Goal: Task Accomplishment & Management: Complete application form

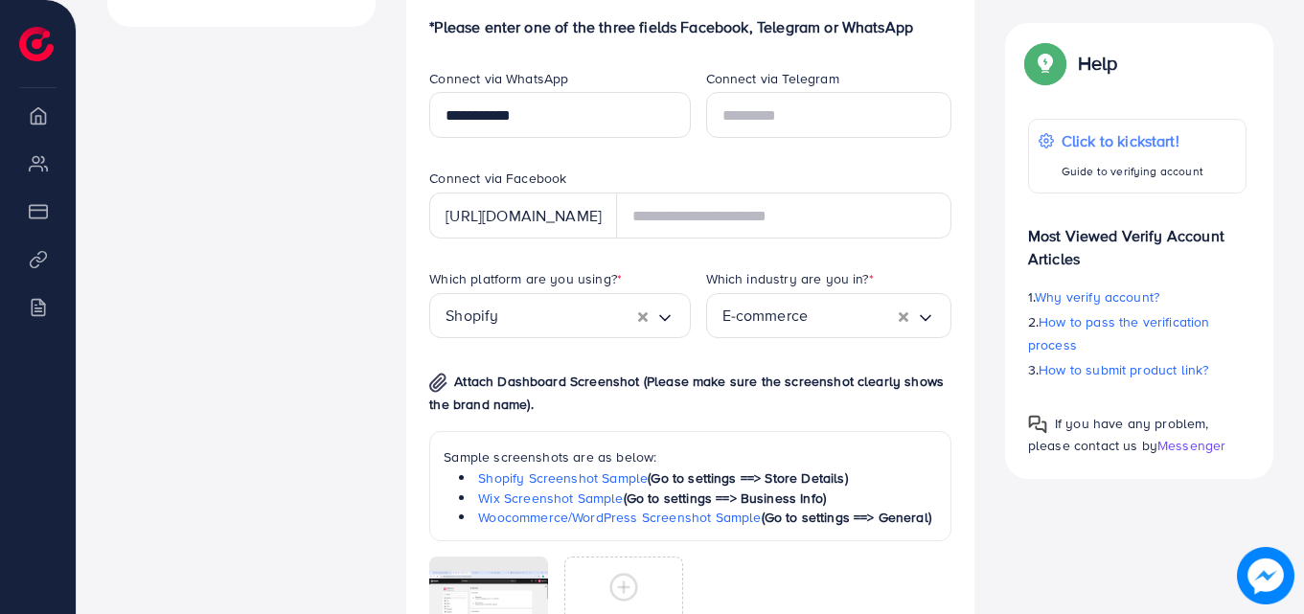
scroll to position [1655, 0]
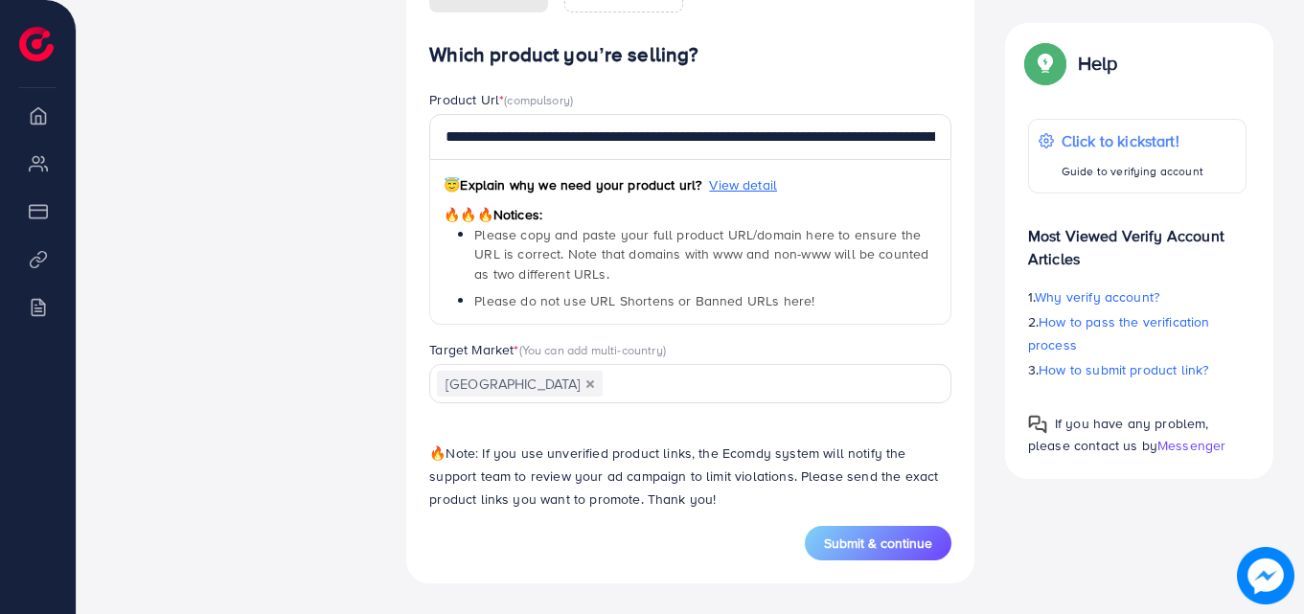
click at [693, 463] on p "🔥 Note: If you use unverified product links, the Ecomdy system will notify the …" at bounding box center [690, 476] width 522 height 69
click at [662, 306] on div "**********" at bounding box center [690, 215] width 553 height 250
drag, startPoint x: 585, startPoint y: 222, endPoint x: 324, endPoint y: 229, distance: 261.6
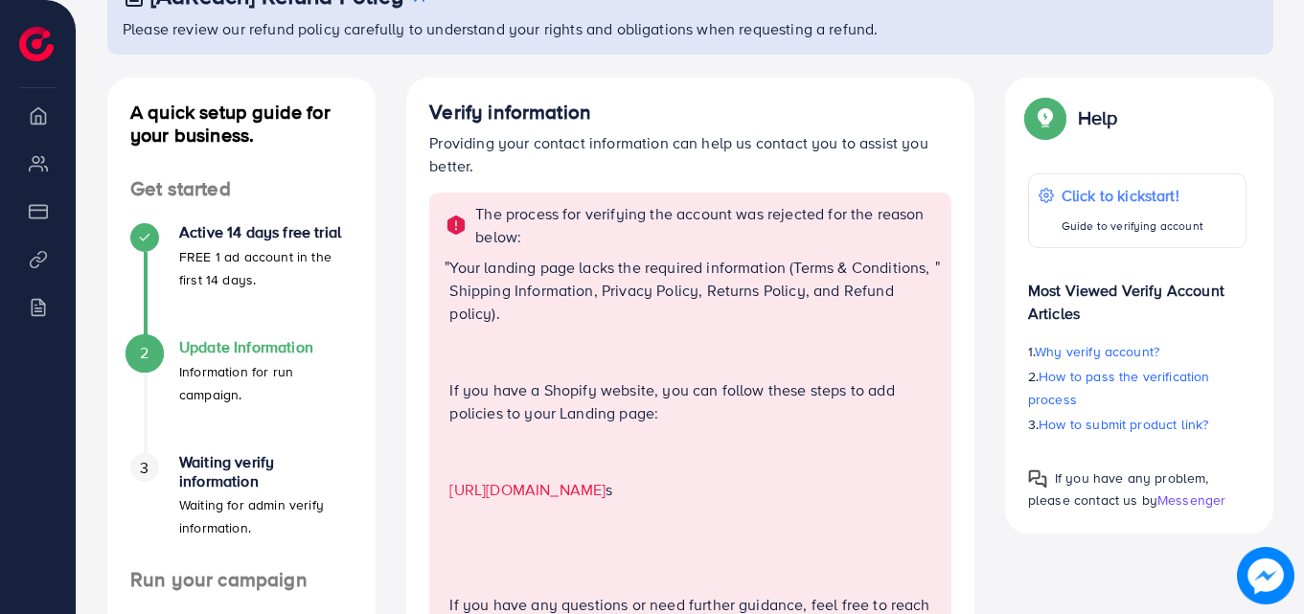
scroll to position [135, 0]
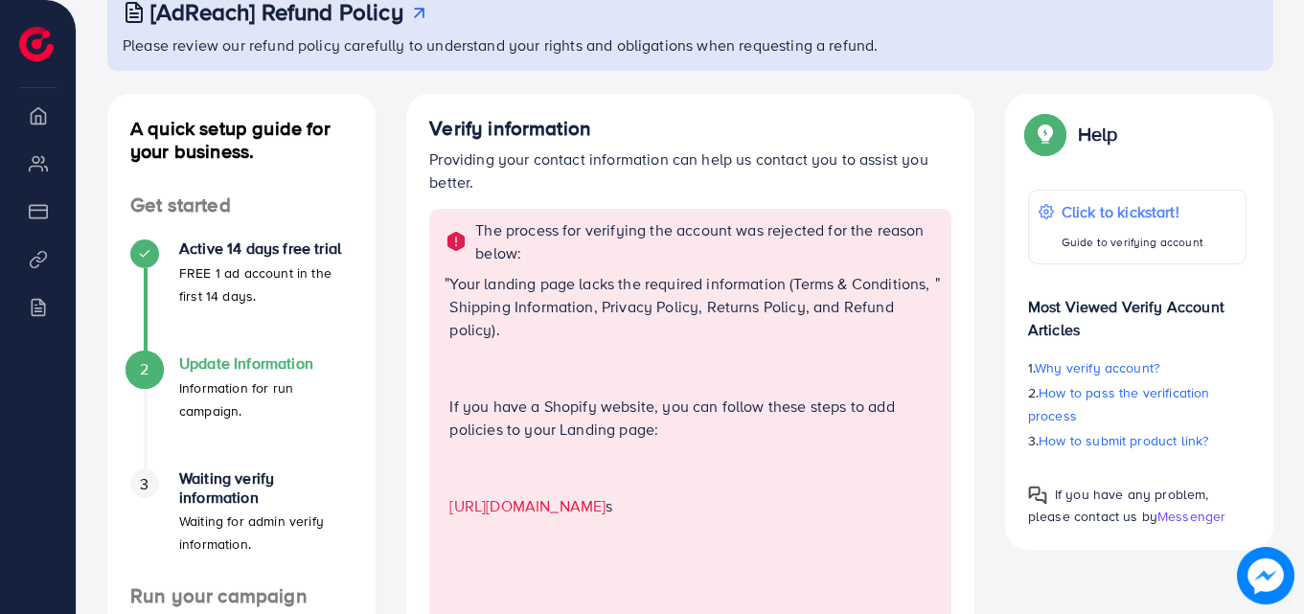
click at [654, 306] on p "Your landing page lacks the required information (Terms & Conditions, Shipping …" at bounding box center [691, 306] width 485 height 69
click at [858, 353] on div "Your landing page lacks the required information (Terms & Conditions, Shipping …" at bounding box center [691, 471] width 485 height 398
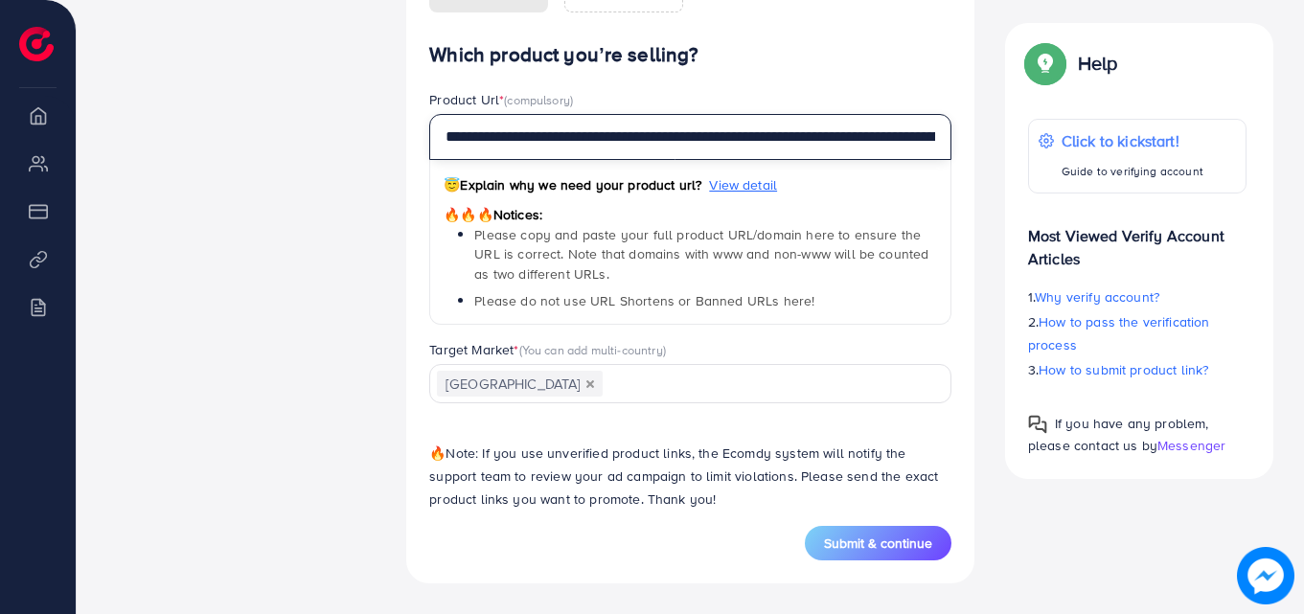
click at [518, 136] on input "**********" at bounding box center [690, 137] width 522 height 46
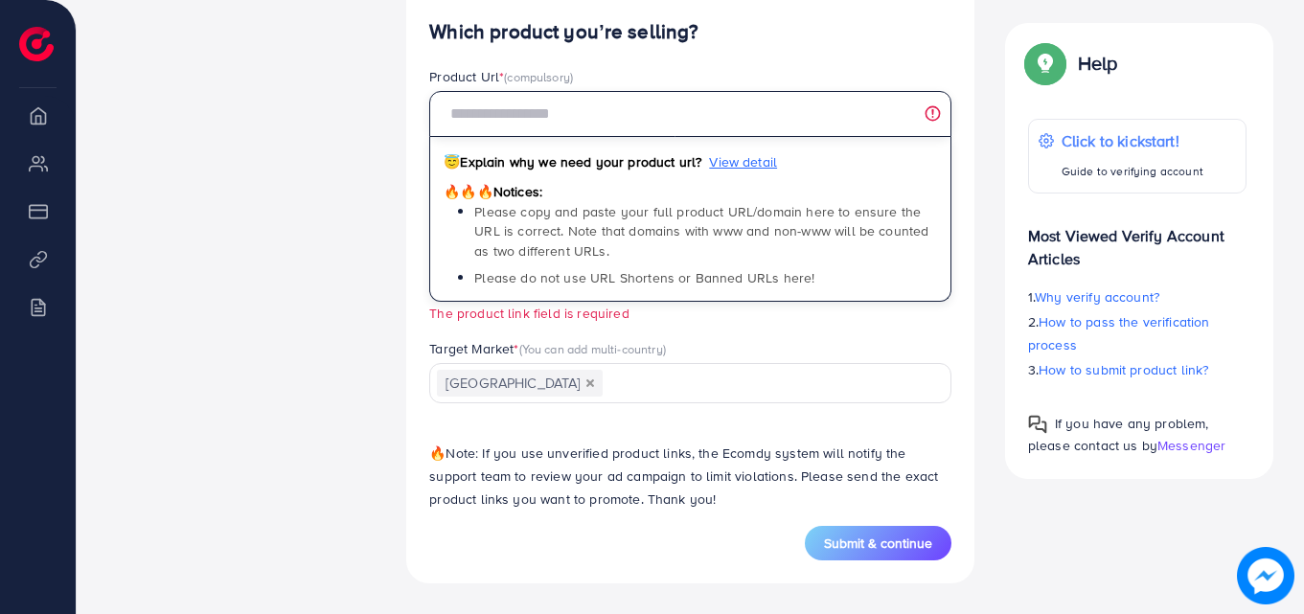
paste input "**********"
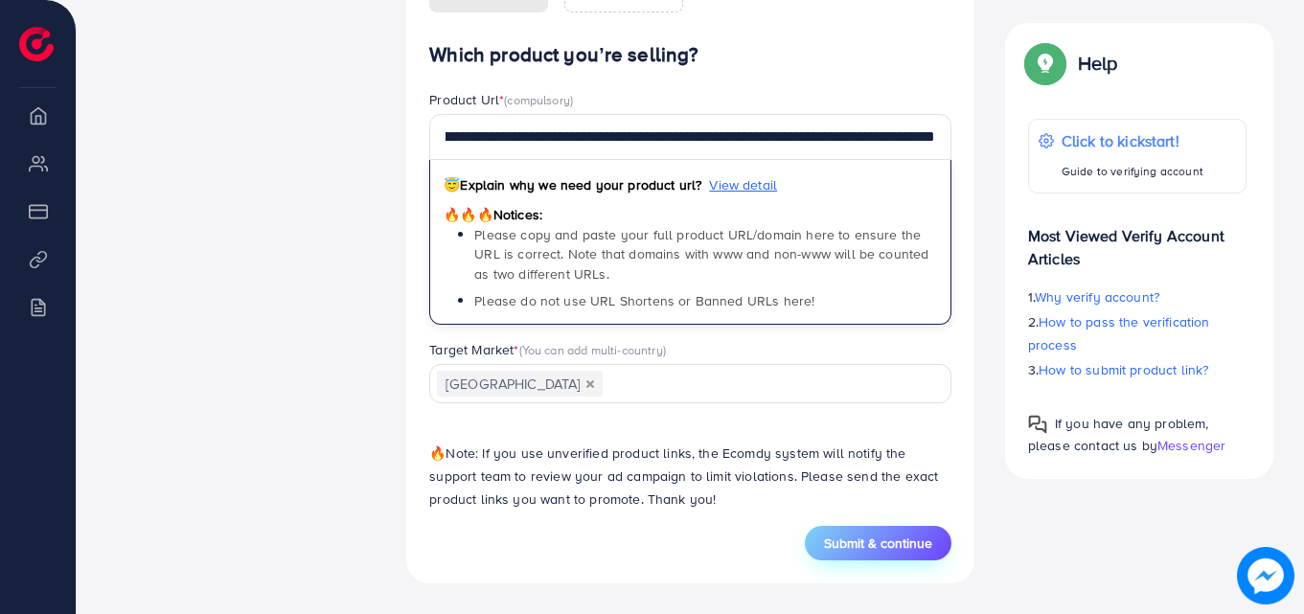
scroll to position [0, 0]
click at [849, 544] on span "Submit & continue" at bounding box center [878, 543] width 108 height 19
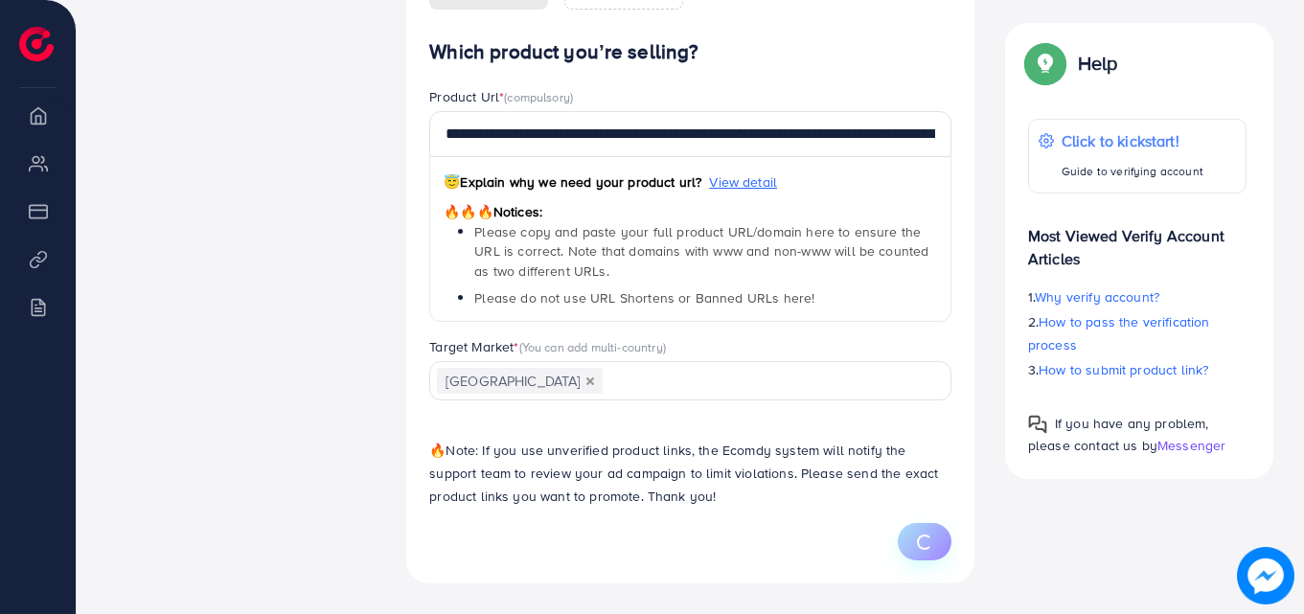
type input "**********"
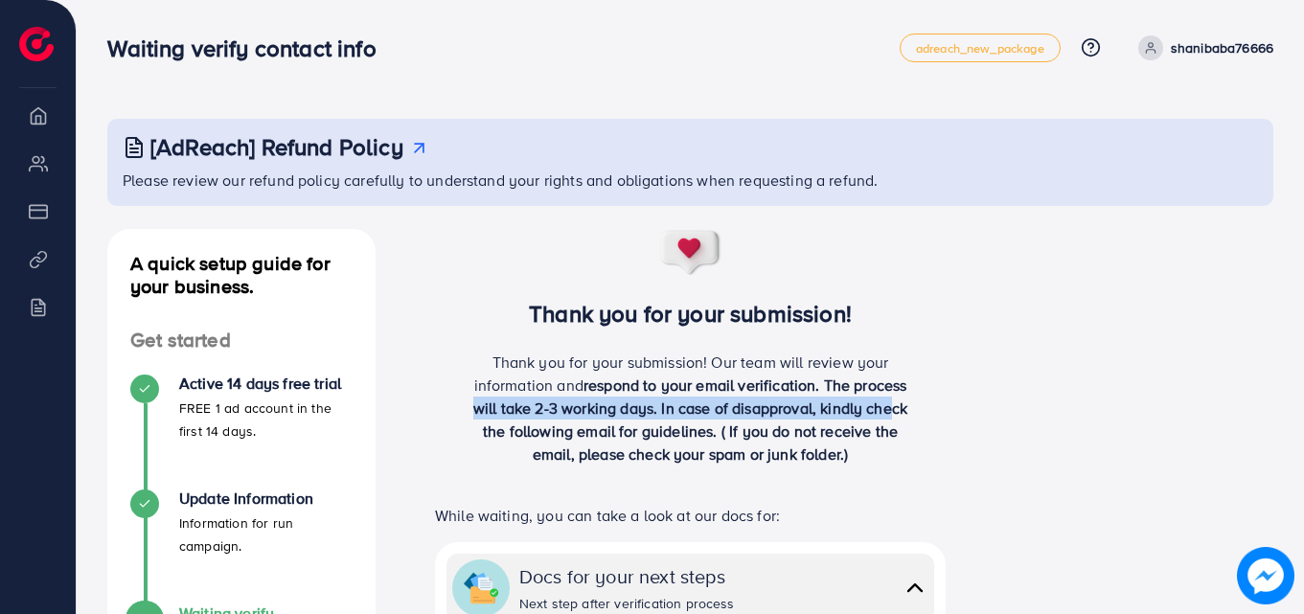
drag, startPoint x: 910, startPoint y: 380, endPoint x: 893, endPoint y: 409, distance: 33.5
click at [893, 409] on p "Thank you for your submission! Our team will review your information and respon…" at bounding box center [691, 408] width 454 height 115
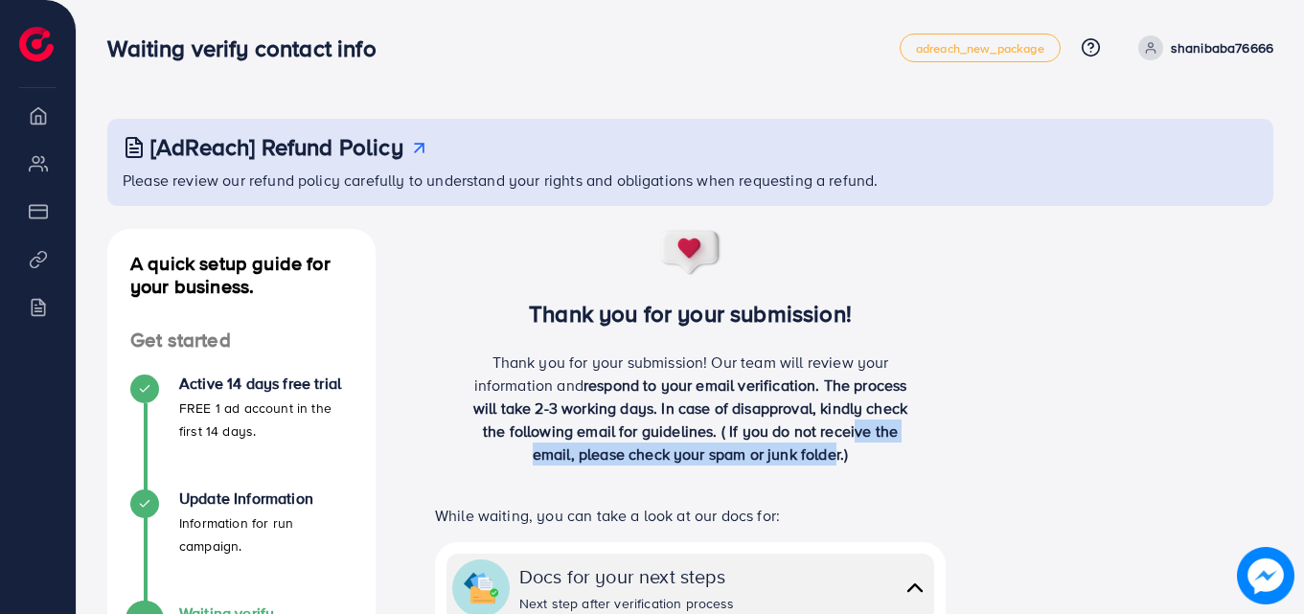
drag, startPoint x: 854, startPoint y: 437, endPoint x: 823, endPoint y: 454, distance: 36.0
click at [830, 448] on span "respond to your email verification. The process will take 2-3 working days. In …" at bounding box center [690, 420] width 434 height 90
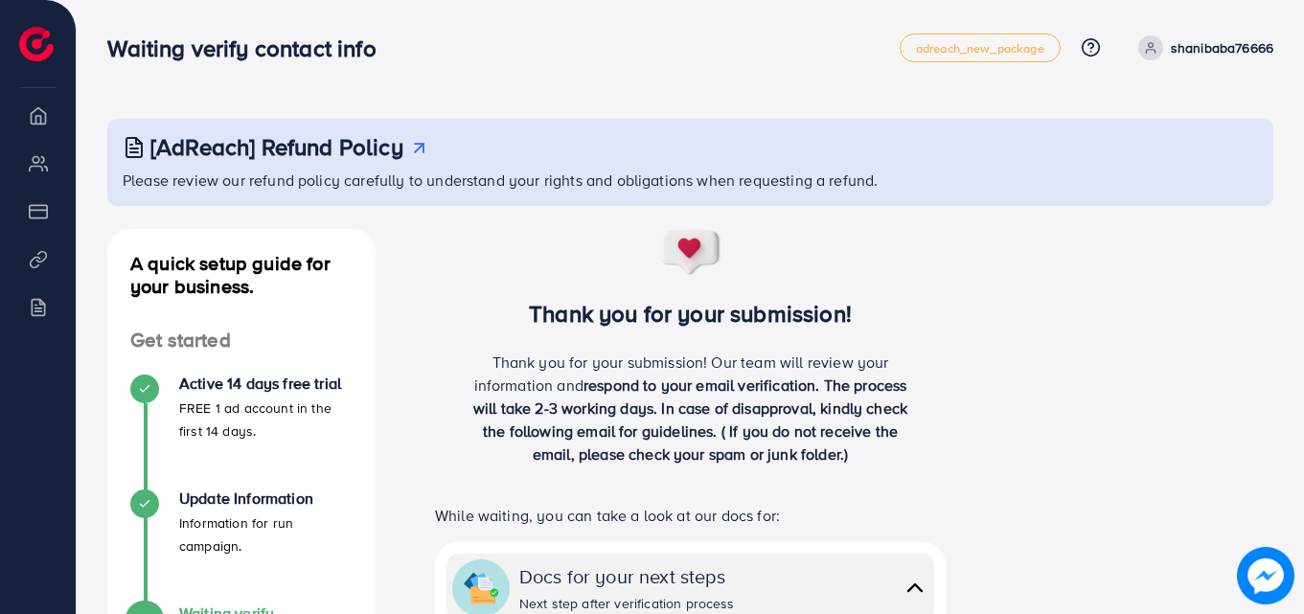
drag, startPoint x: 850, startPoint y: 45, endPoint x: 957, endPoint y: 239, distance: 221.2
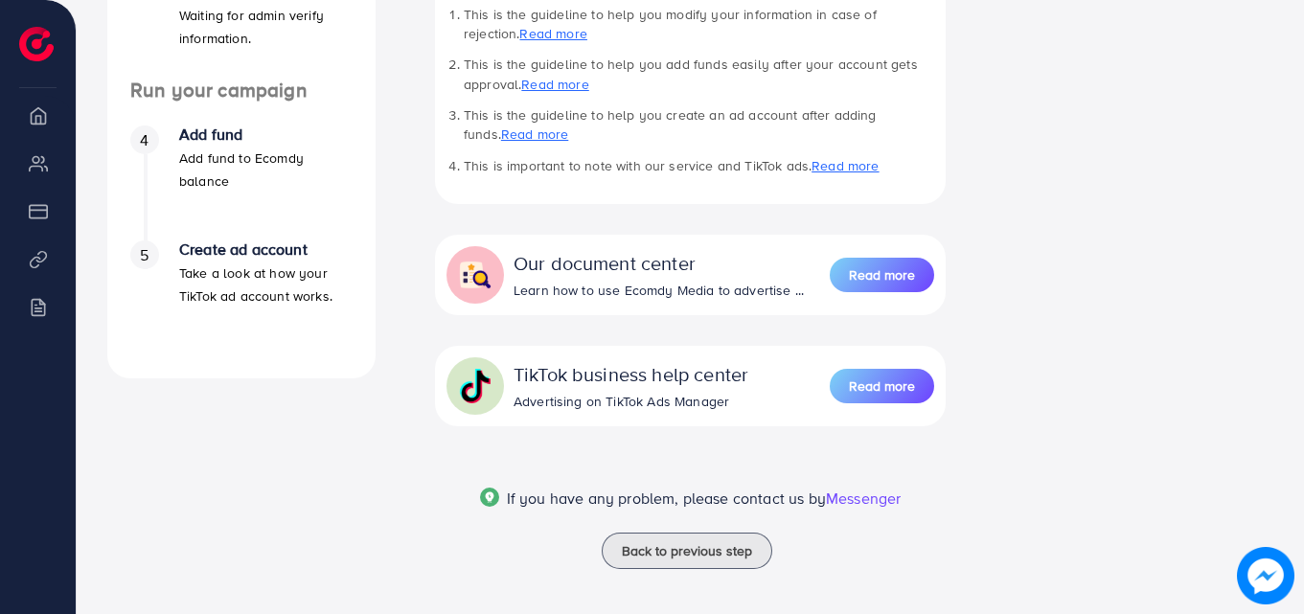
scroll to position [649, 0]
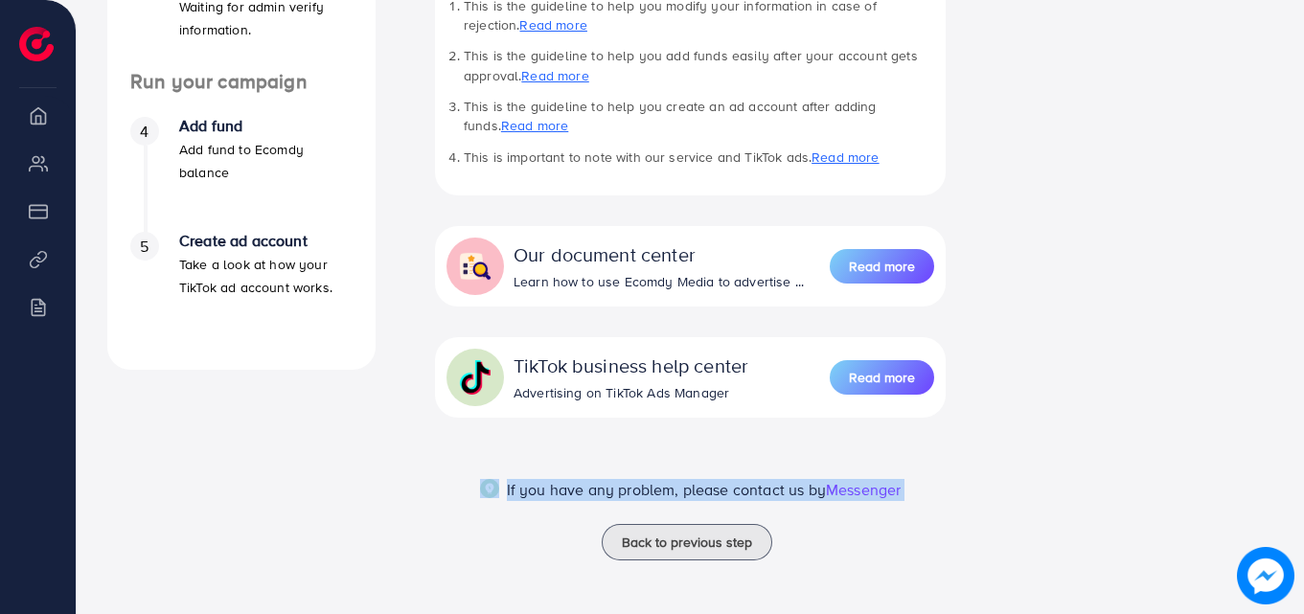
drag, startPoint x: 1302, startPoint y: 547, endPoint x: 1235, endPoint y: 330, distance: 226.6
click at [1173, 213] on div "A quick setup guide for your business. Get started Active 14 days free trial FR…" at bounding box center [690, 81] width 1196 height 1004
click at [1174, 211] on div "A quick setup guide for your business. Get started Active 14 days free trial FR…" at bounding box center [690, 81] width 1196 height 1004
click at [1174, 193] on div "A quick setup guide for your business. Get started Active 14 days free trial FR…" at bounding box center [690, 81] width 1196 height 1004
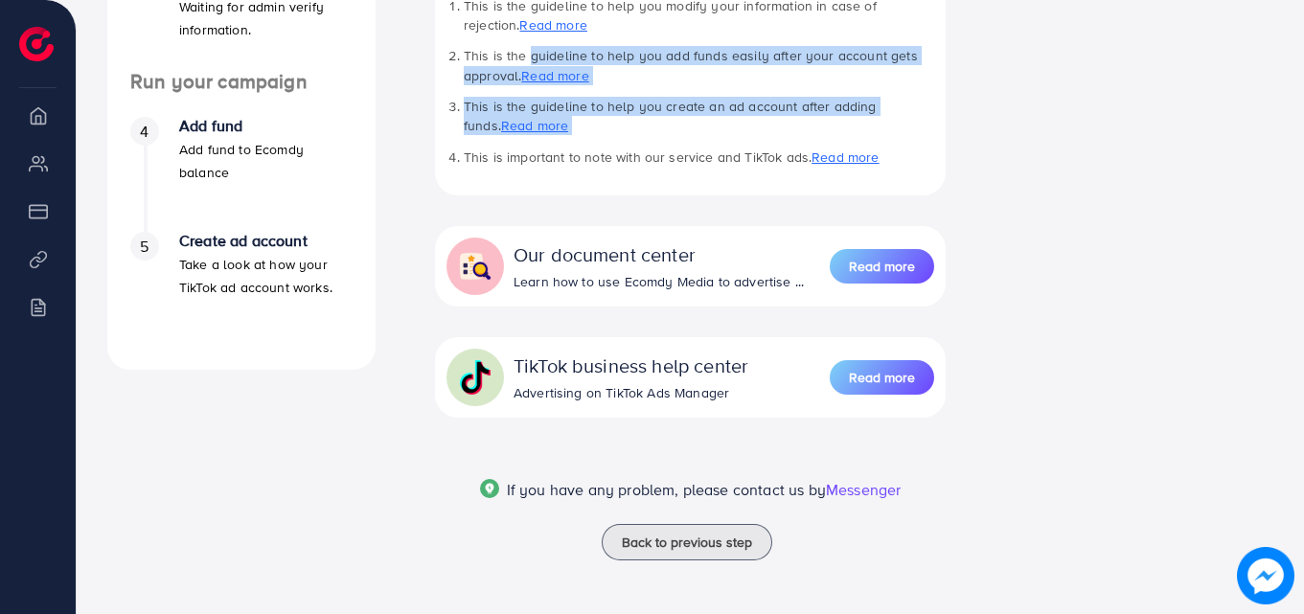
drag, startPoint x: 522, startPoint y: 45, endPoint x: 391, endPoint y: 179, distance: 187.6
click at [391, 179] on div "Thank you for your submission! Thank you for your submission! Our team will rev…" at bounding box center [690, 81] width 599 height 1004
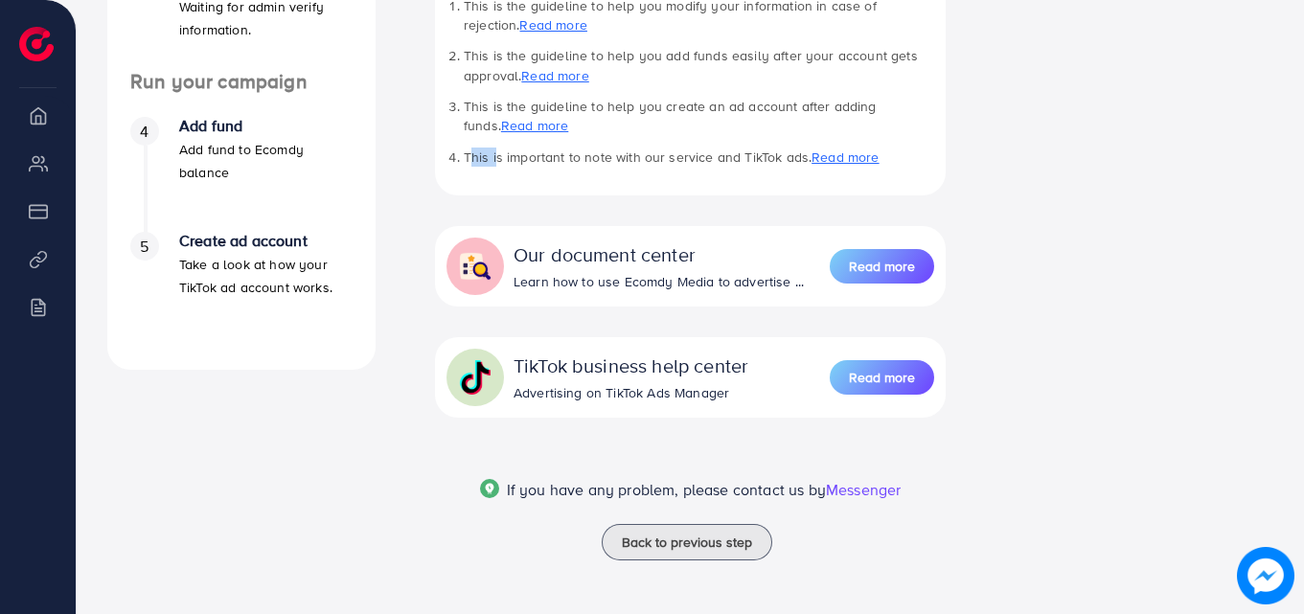
click at [391, 179] on div "Thank you for your submission! Thank you for your submission! Our team will rev…" at bounding box center [690, 81] width 599 height 1004
click at [542, 267] on div "Our document center" at bounding box center [658, 254] width 290 height 28
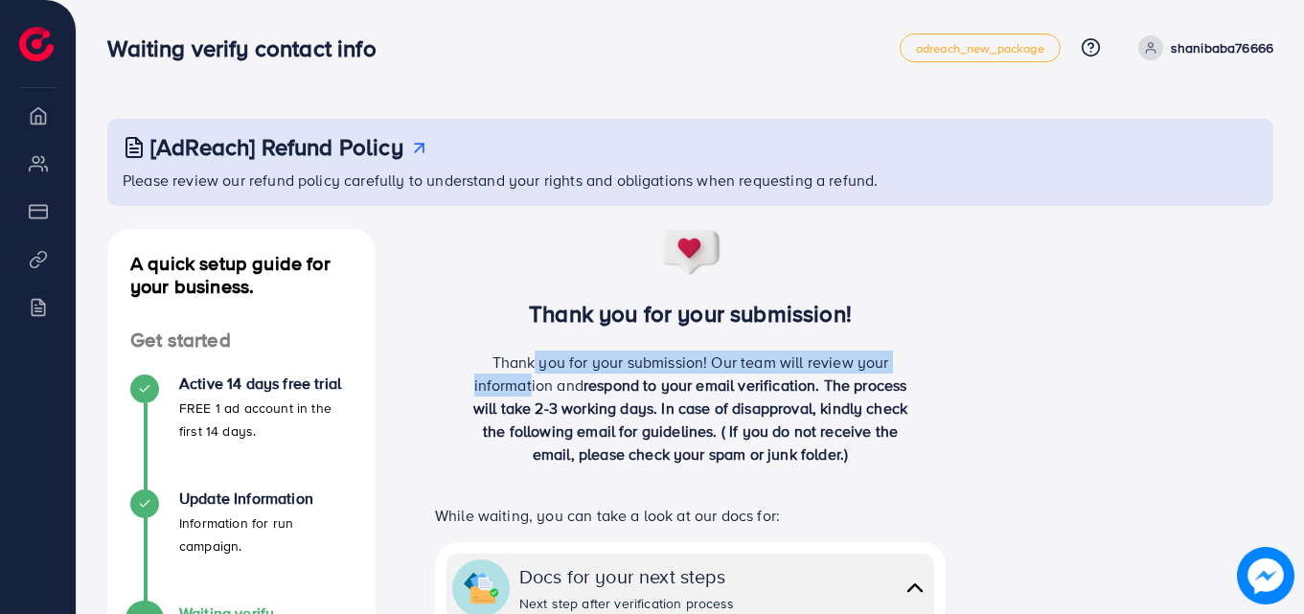
drag, startPoint x: 524, startPoint y: 360, endPoint x: 524, endPoint y: 379, distance: 19.2
click at [524, 379] on p "Thank you for your submission! Our team will review your information and respon…" at bounding box center [691, 408] width 454 height 115
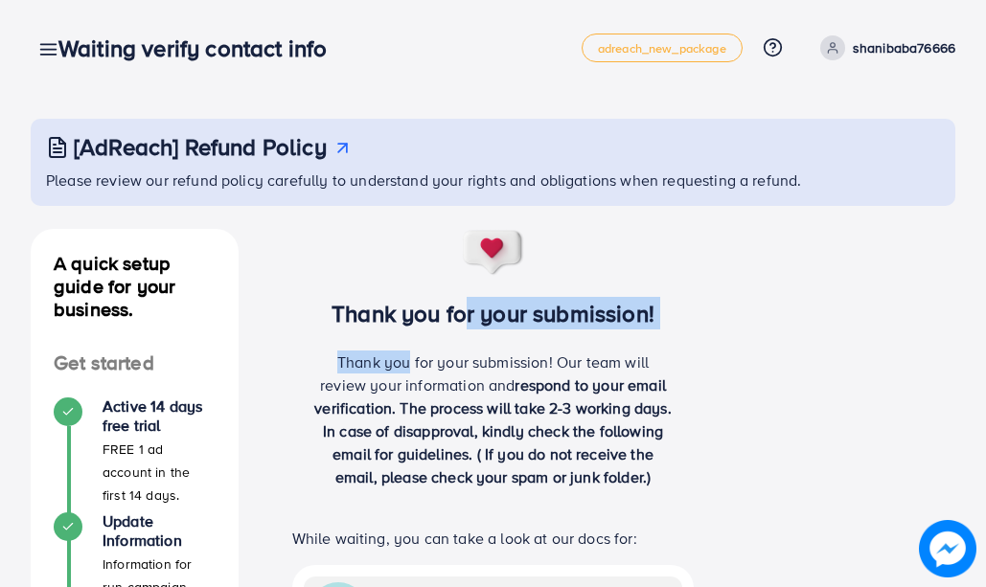
drag, startPoint x: 422, startPoint y: 318, endPoint x: 452, endPoint y: 295, distance: 37.6
click at [452, 295] on div "Thank you for your submission! Thank you for your submission! Our team will rev…" at bounding box center [492, 366] width 447 height 275
click at [462, 284] on div "Thank you for your submission! Thank you for your submission! Our team will rev…" at bounding box center [492, 366] width 447 height 275
